Goal: Download file/media

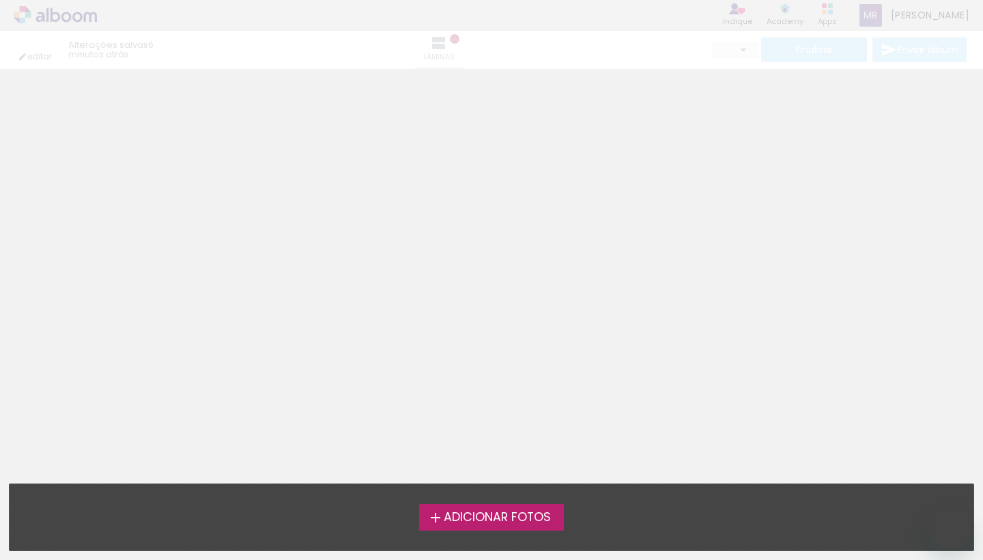
type input "0"
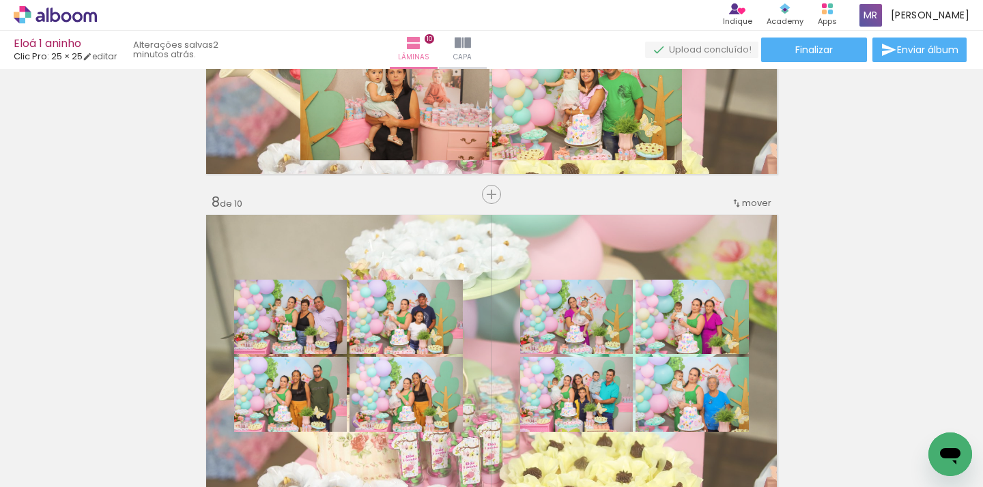
scroll to position [2161, 0]
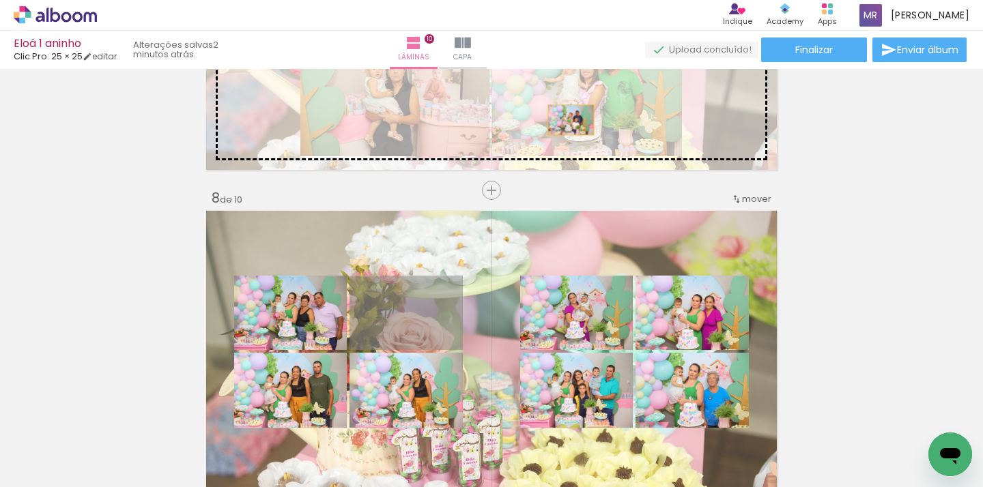
drag, startPoint x: 408, startPoint y: 326, endPoint x: 566, endPoint y: 119, distance: 259.5
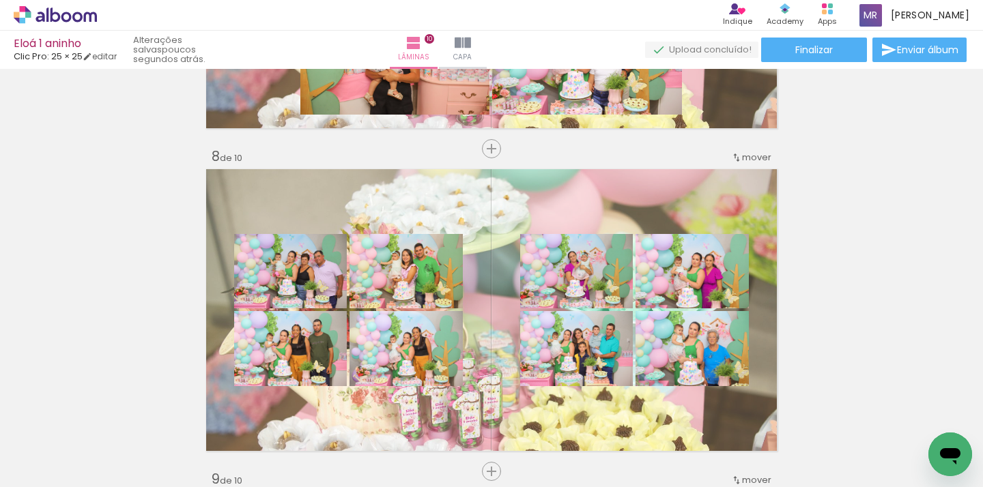
scroll to position [2266, 0]
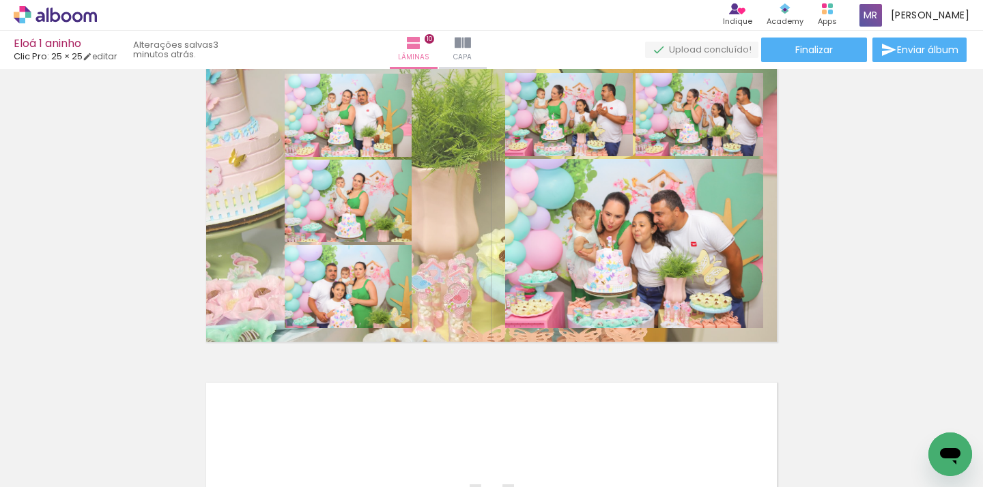
scroll to position [2943, 0]
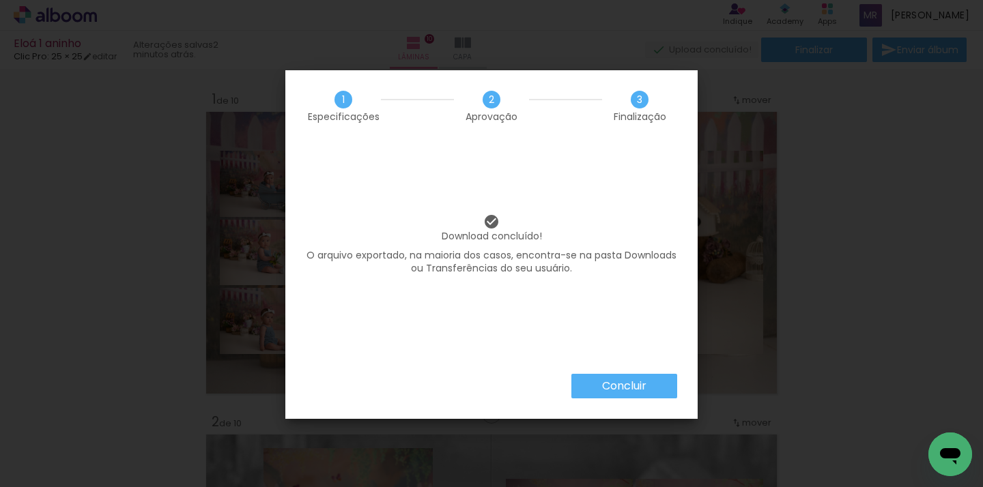
click at [0, 0] on slot "Concluir" at bounding box center [0, 0] width 0 height 0
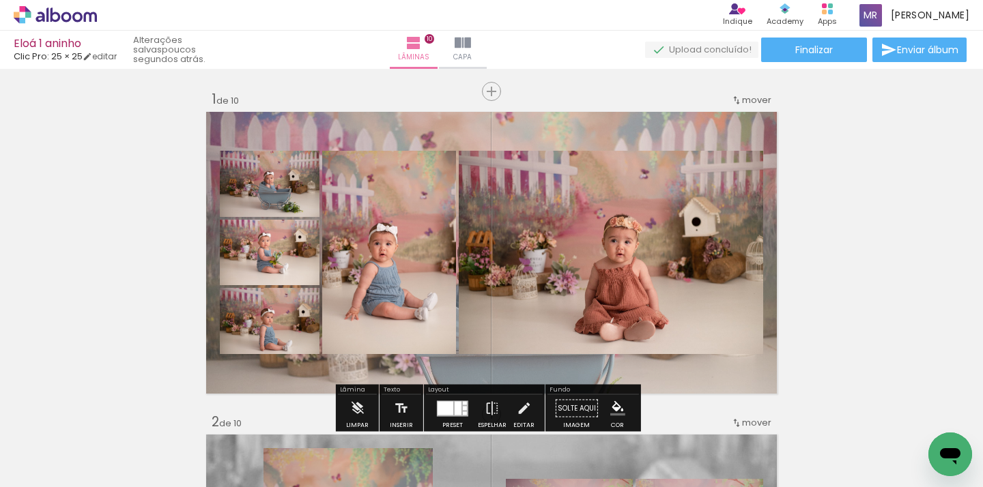
click at [471, 50] on iron-icon at bounding box center [463, 43] width 16 height 16
